Goal: Find contact information: Find contact information

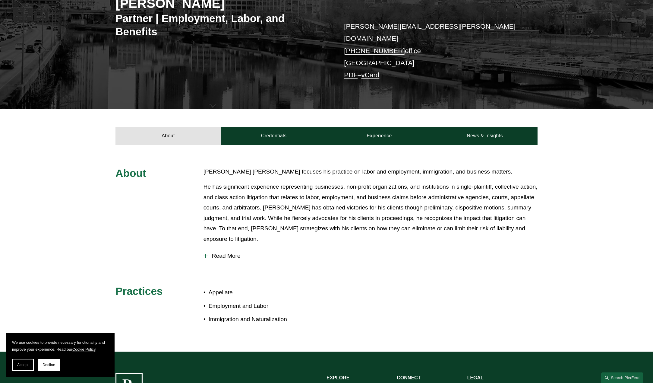
scroll to position [163, 0]
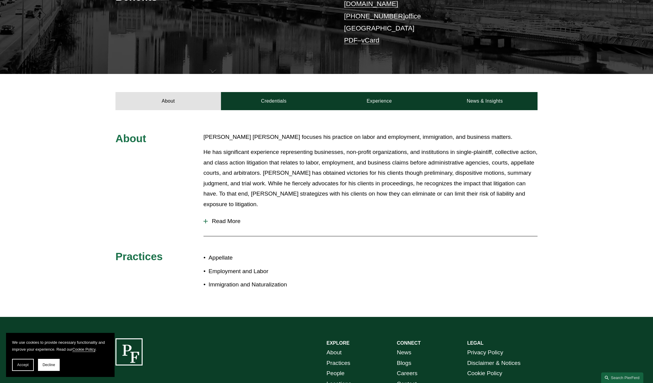
click at [220, 218] on span "Read More" at bounding box center [373, 221] width 330 height 7
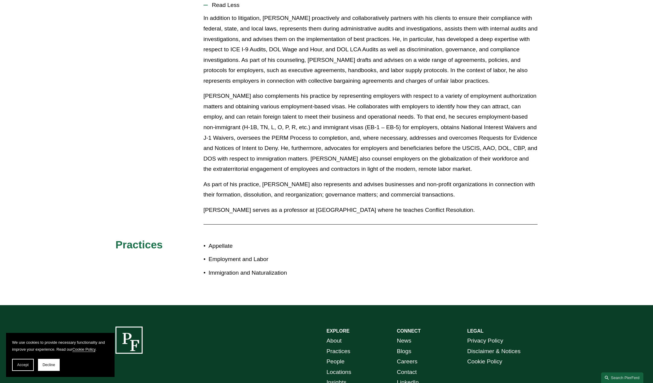
scroll to position [425, 0]
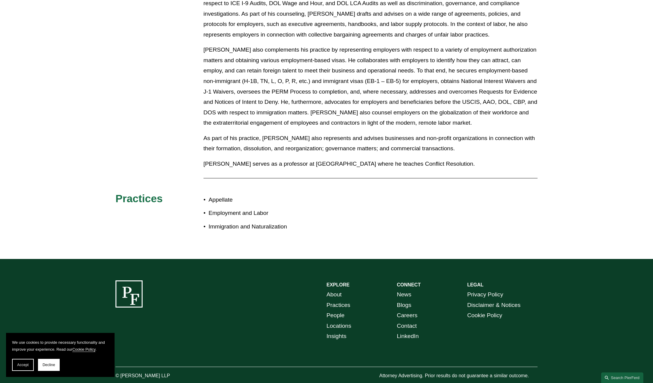
click at [209, 221] on p "Immigration and Naturalization" at bounding box center [268, 226] width 118 height 11
click at [212, 221] on p "Immigration and Naturalization" at bounding box center [268, 226] width 118 height 11
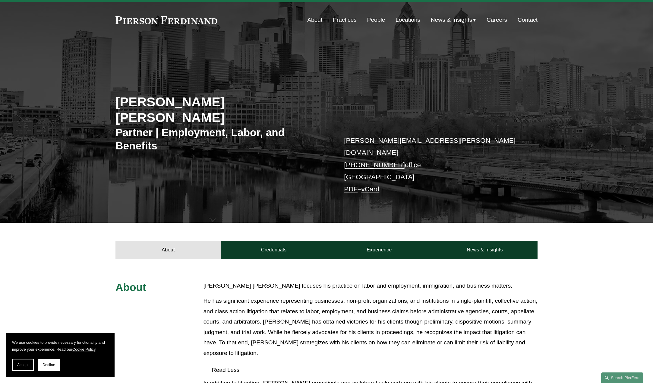
scroll to position [0, 0]
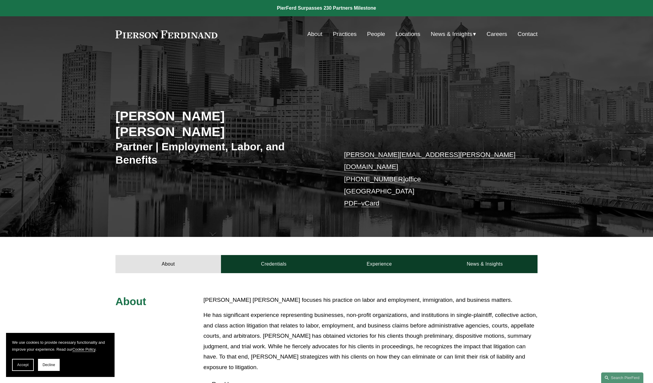
click at [406, 35] on link "Locations" at bounding box center [408, 33] width 25 height 11
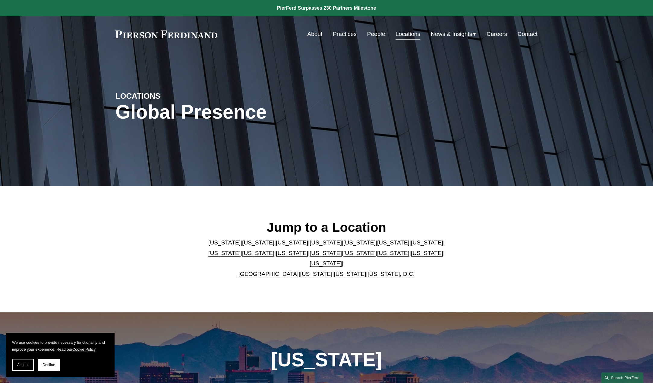
click at [411, 256] on link "[US_STATE]" at bounding box center [427, 253] width 32 height 6
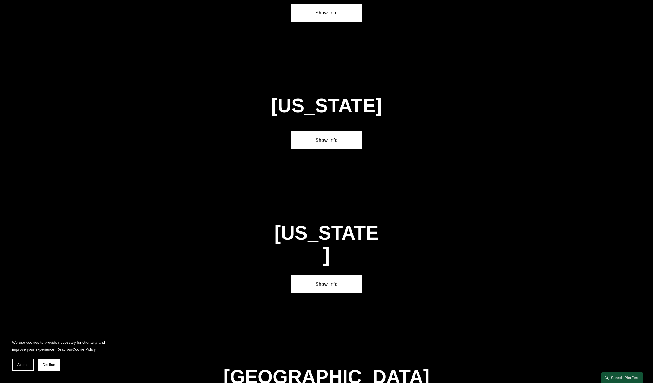
scroll to position [1964, 0]
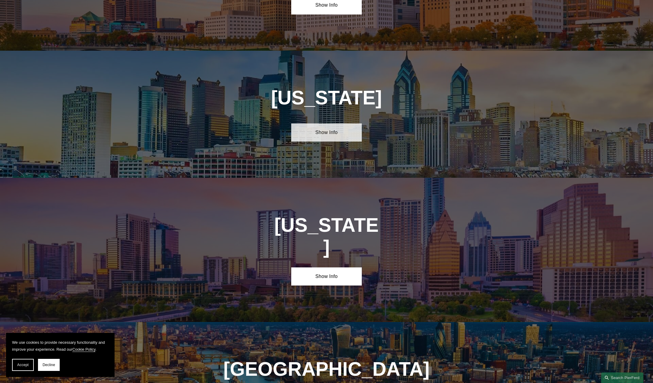
click at [328, 123] on link "Show Info" at bounding box center [326, 132] width 70 height 18
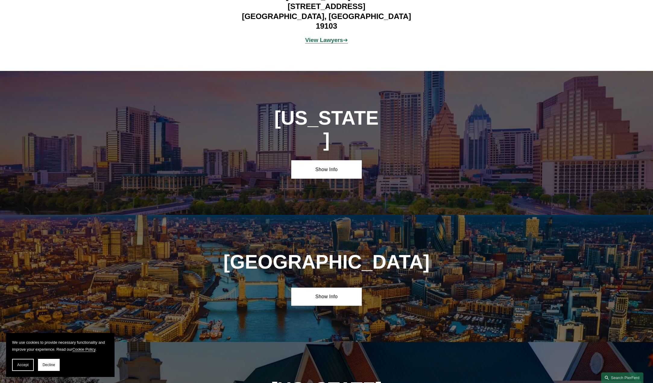
scroll to position [2235, 0]
